Goal: Task Accomplishment & Management: Use online tool/utility

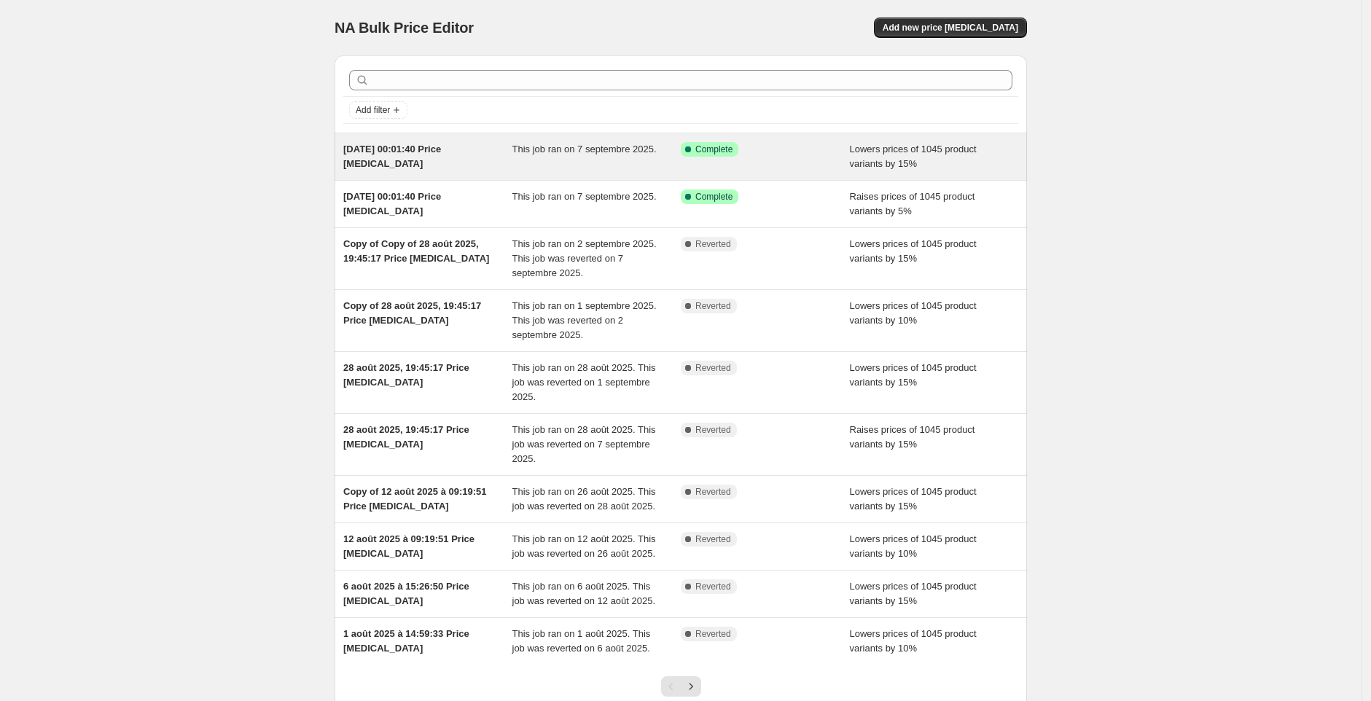
click at [426, 160] on div "[DATE] 00:01:40 Price [MEDICAL_DATA]" at bounding box center [427, 156] width 169 height 29
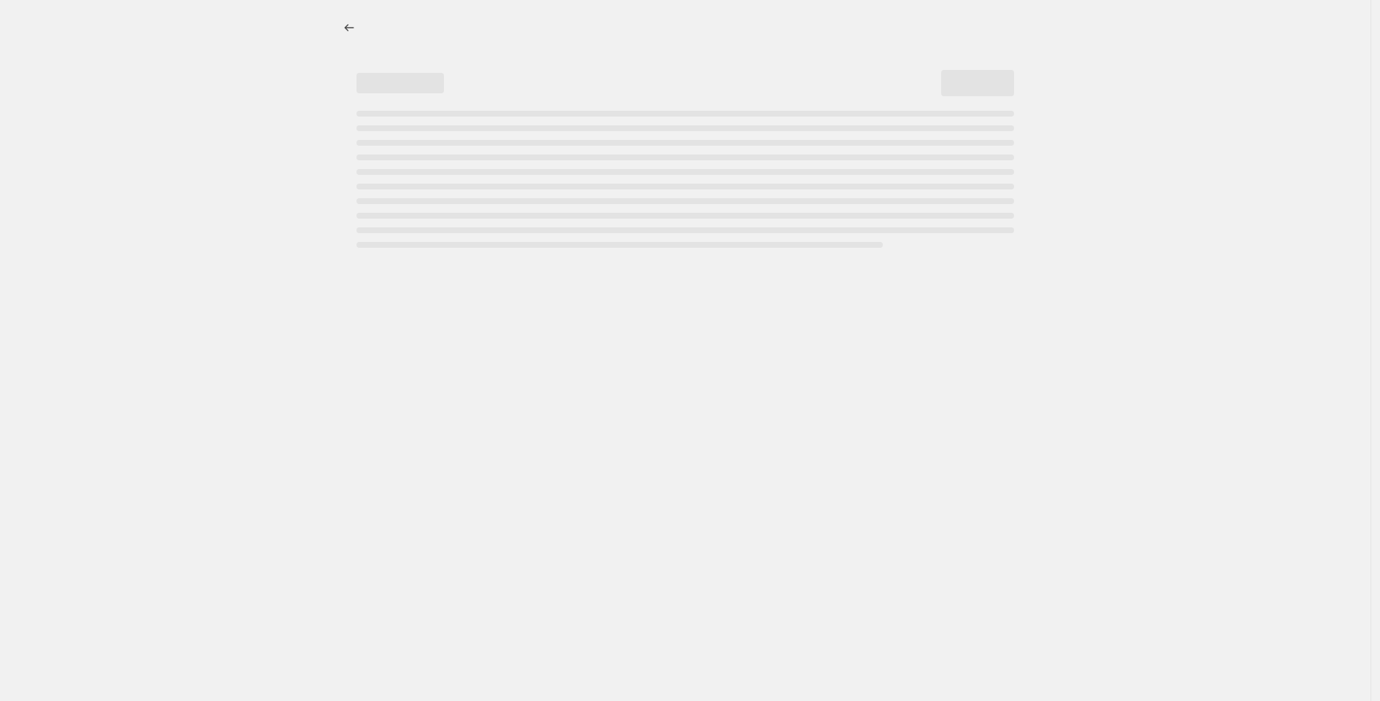
select select "percentage"
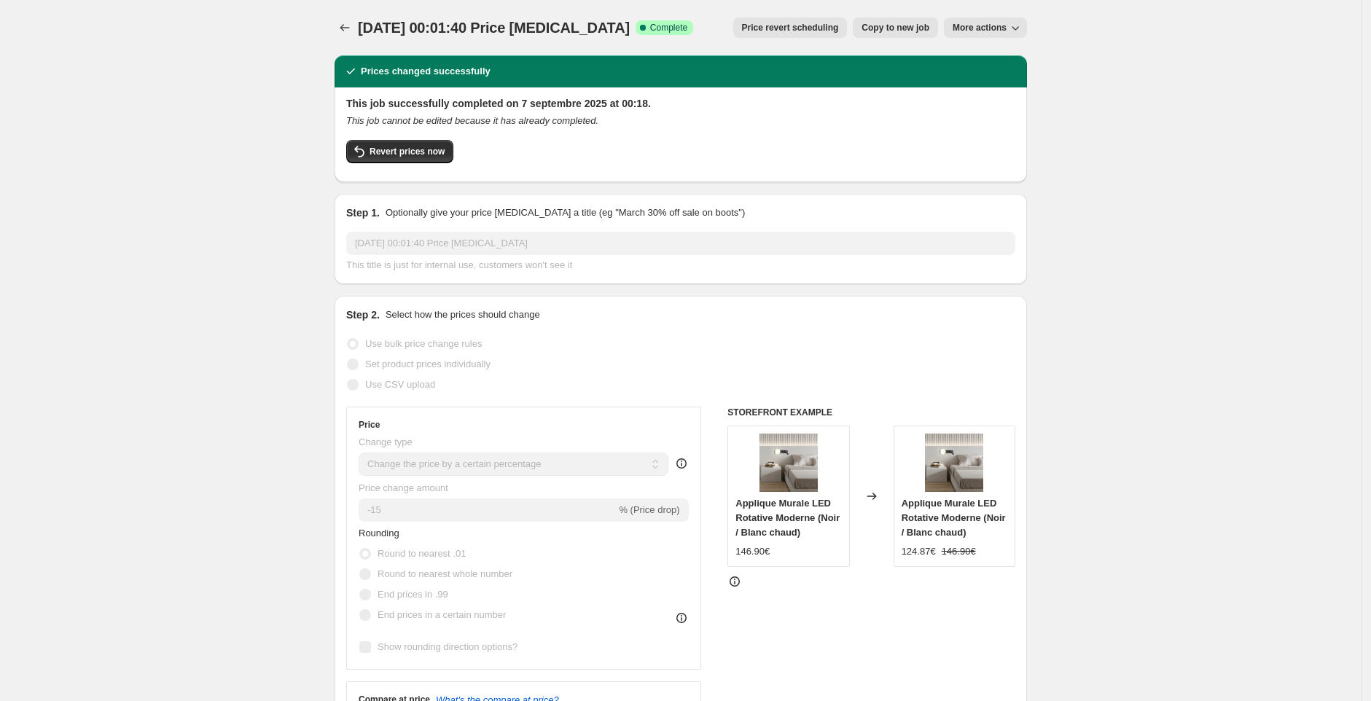
click at [445, 152] on span "Revert prices now" at bounding box center [407, 152] width 75 height 12
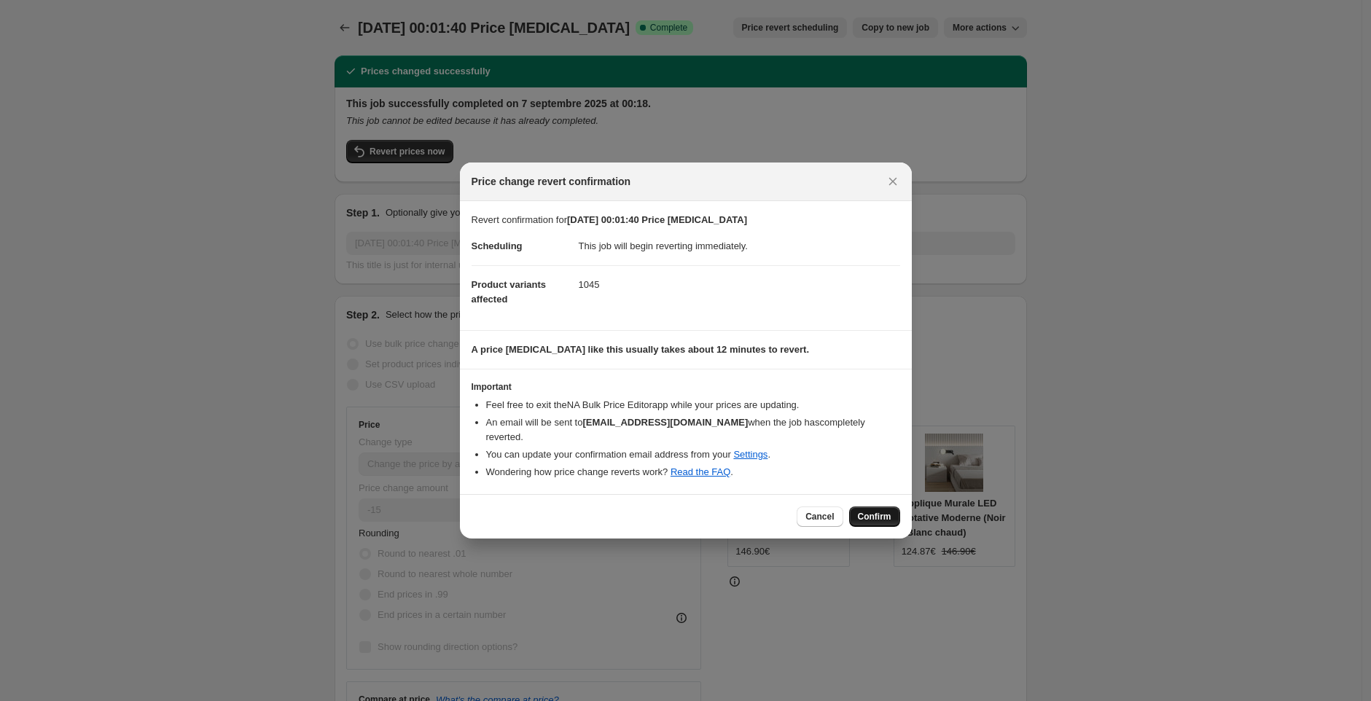
click at [862, 514] on span "Confirm" at bounding box center [875, 517] width 34 height 12
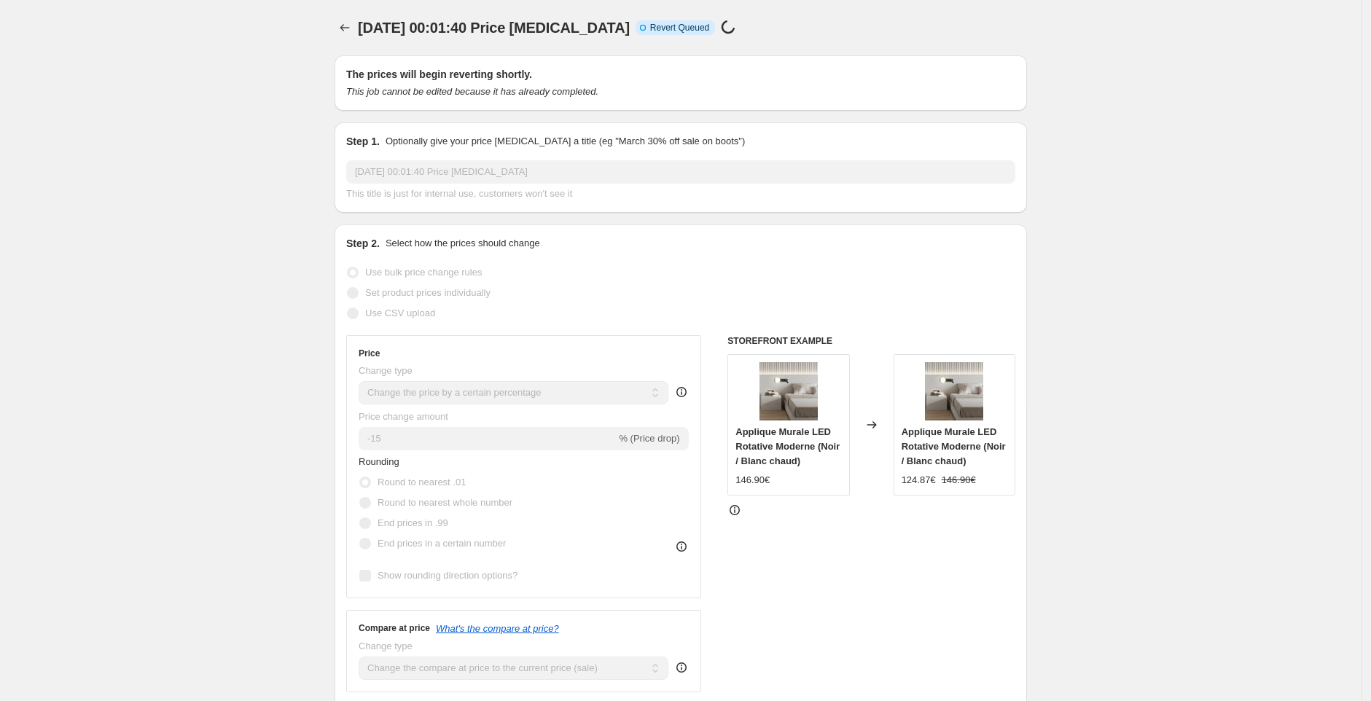
select select "percentage"
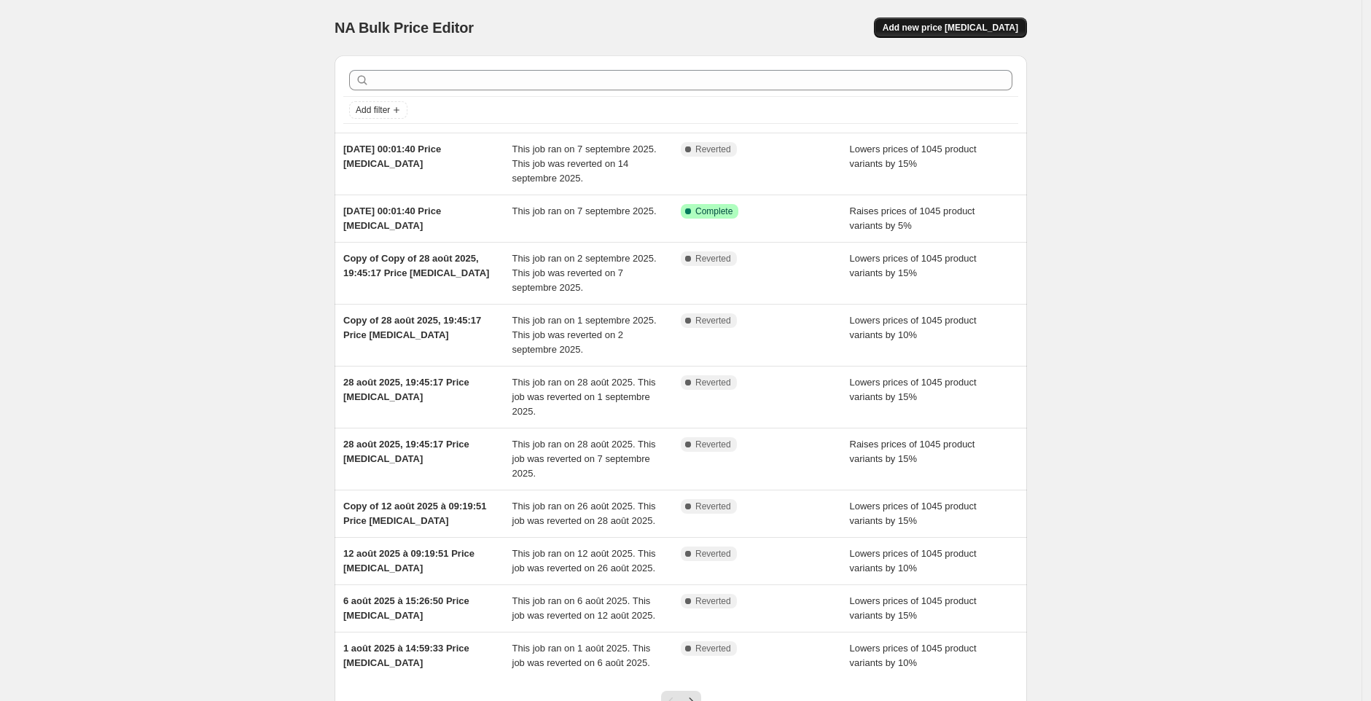
click at [927, 23] on span "Add new price [MEDICAL_DATA]" at bounding box center [951, 28] width 136 height 12
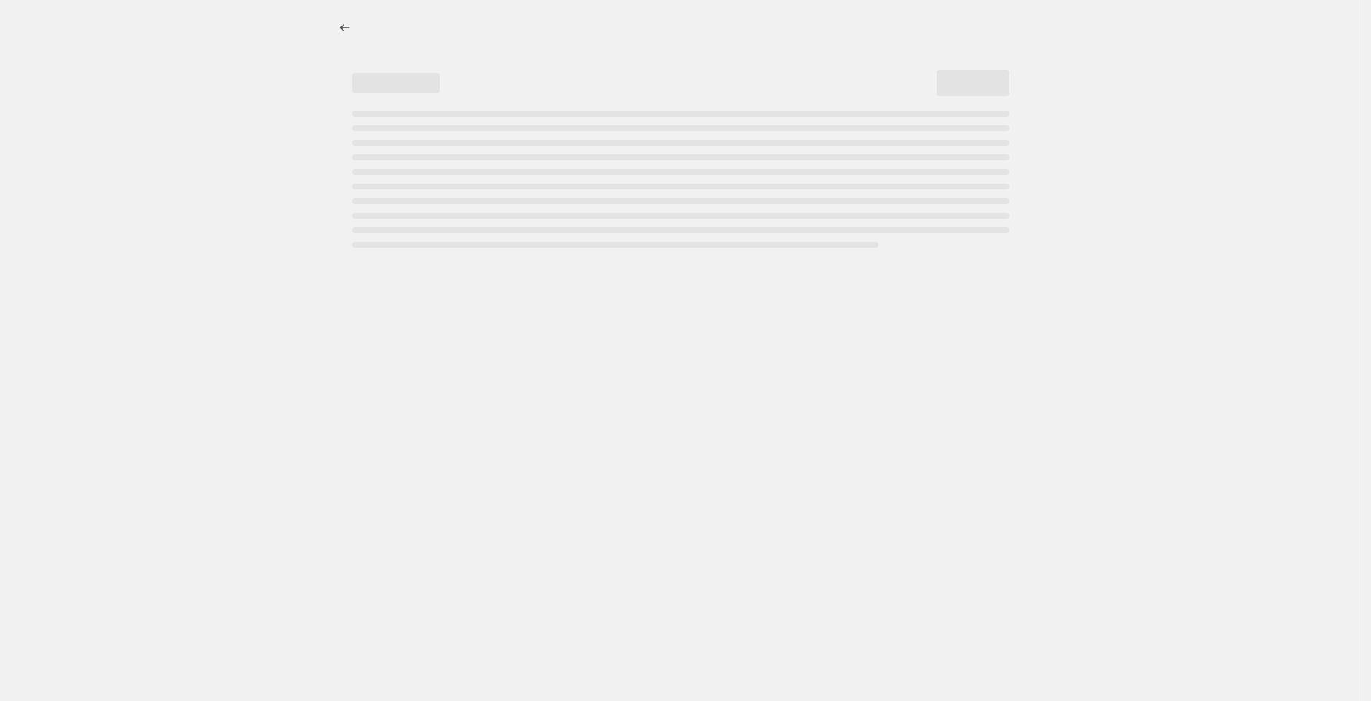
select select "percentage"
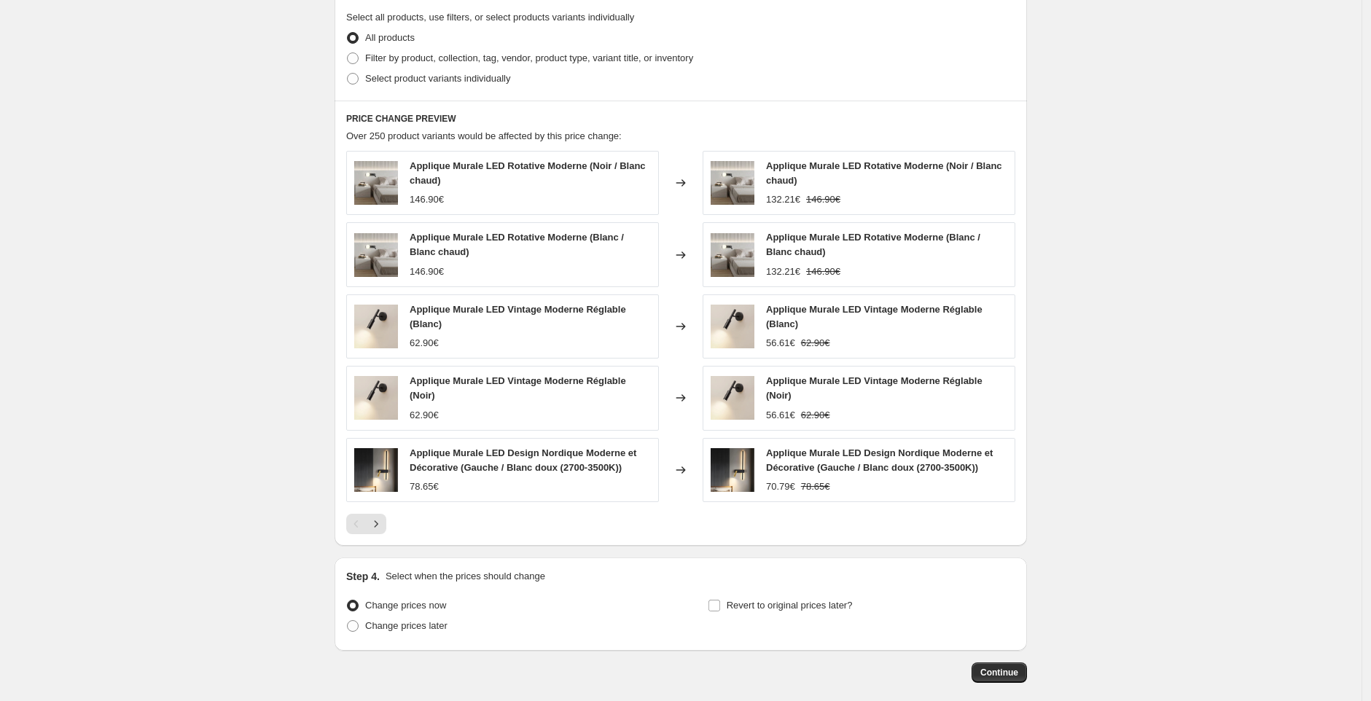
scroll to position [780, 0]
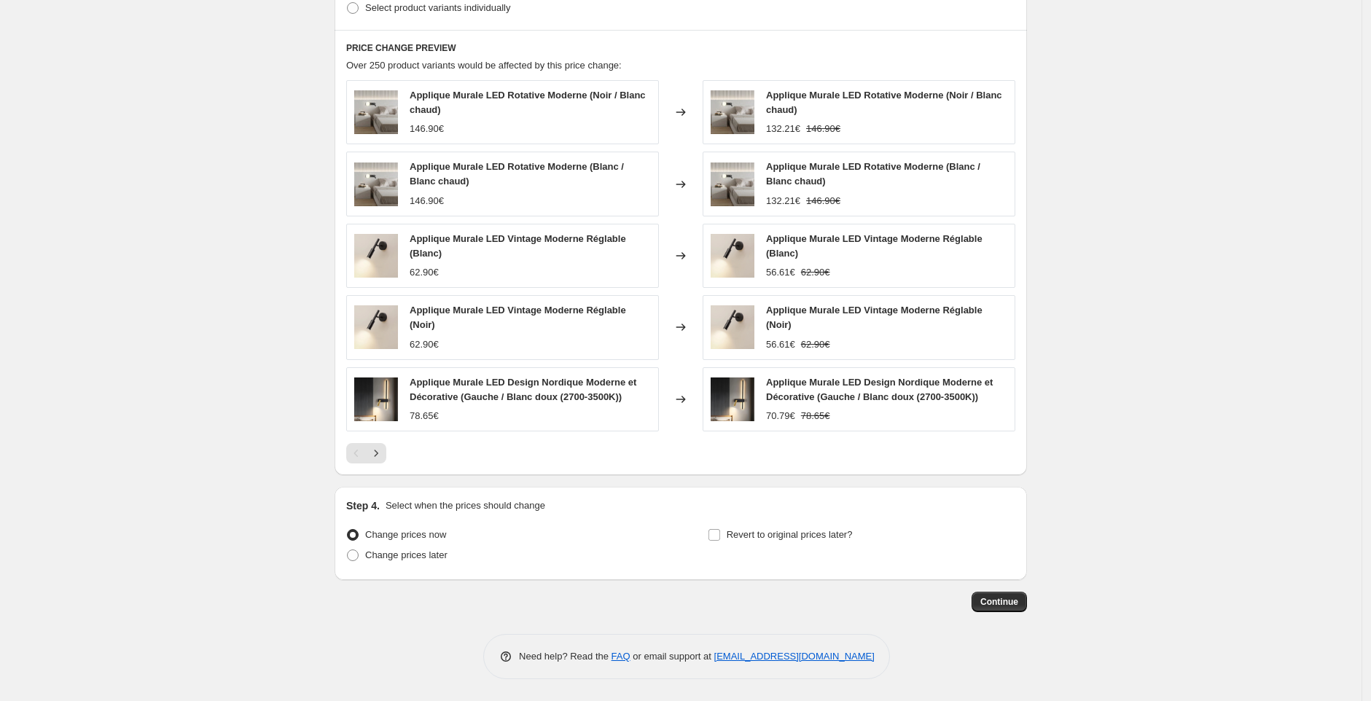
click at [1001, 599] on span "Continue" at bounding box center [1000, 602] width 38 height 12
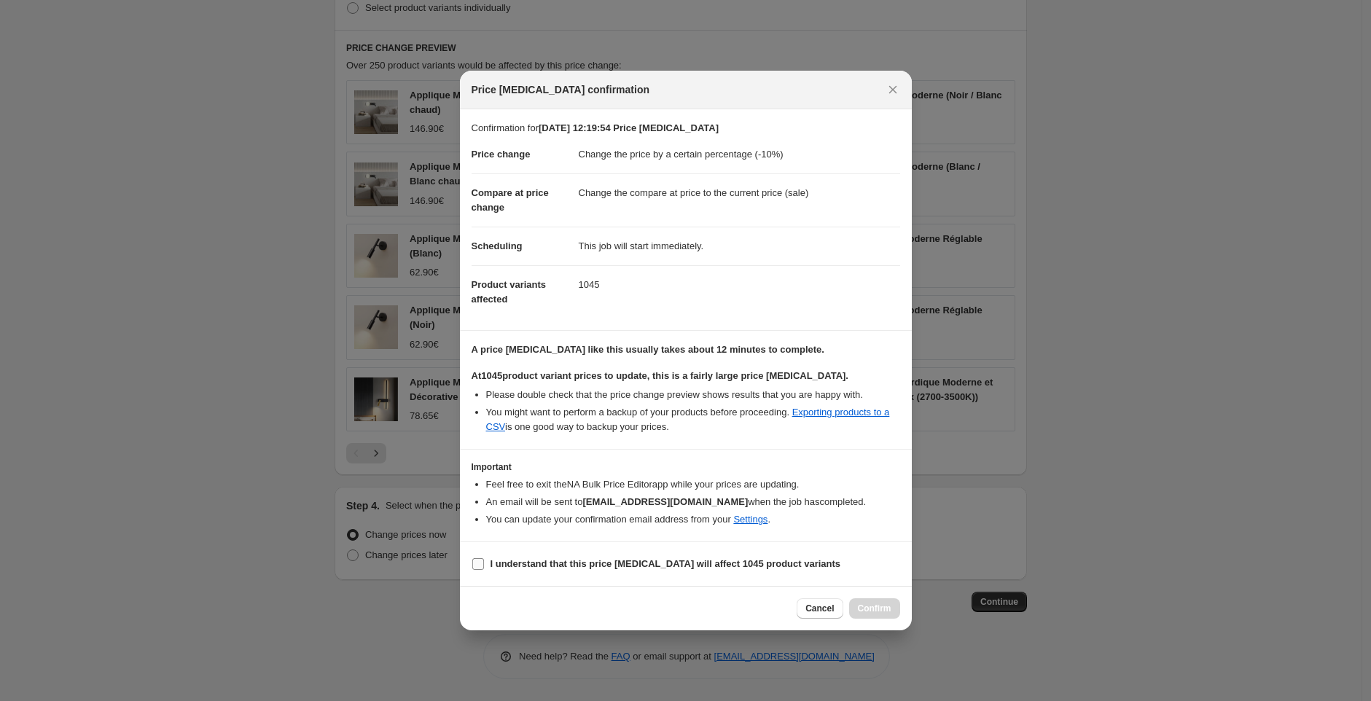
click at [491, 568] on b "I understand that this price [MEDICAL_DATA] will affect 1045 product variants" at bounding box center [666, 563] width 351 height 11
click at [484, 568] on input "I understand that this price [MEDICAL_DATA] will affect 1045 product variants" at bounding box center [478, 564] width 12 height 12
checkbox input "true"
click at [882, 612] on span "Confirm" at bounding box center [875, 609] width 34 height 12
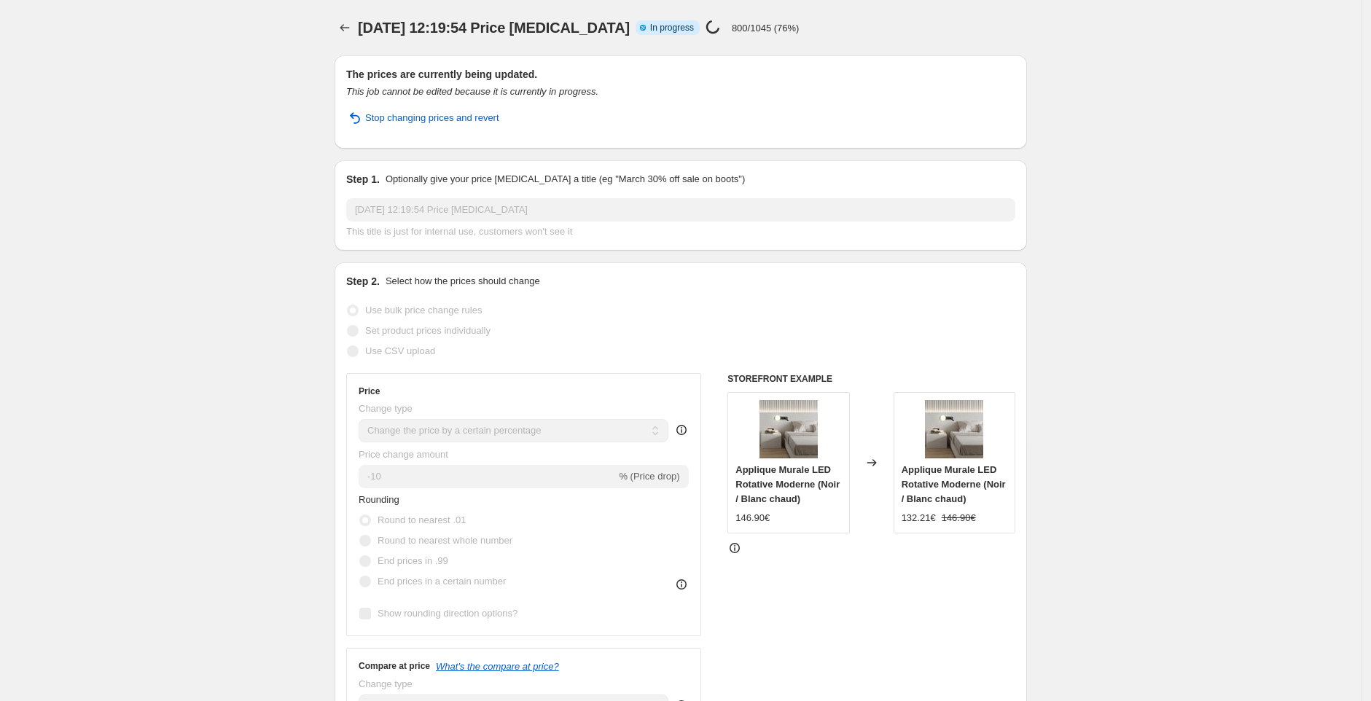
select select "percentage"
